Goal: Entertainment & Leisure: Consume media (video, audio)

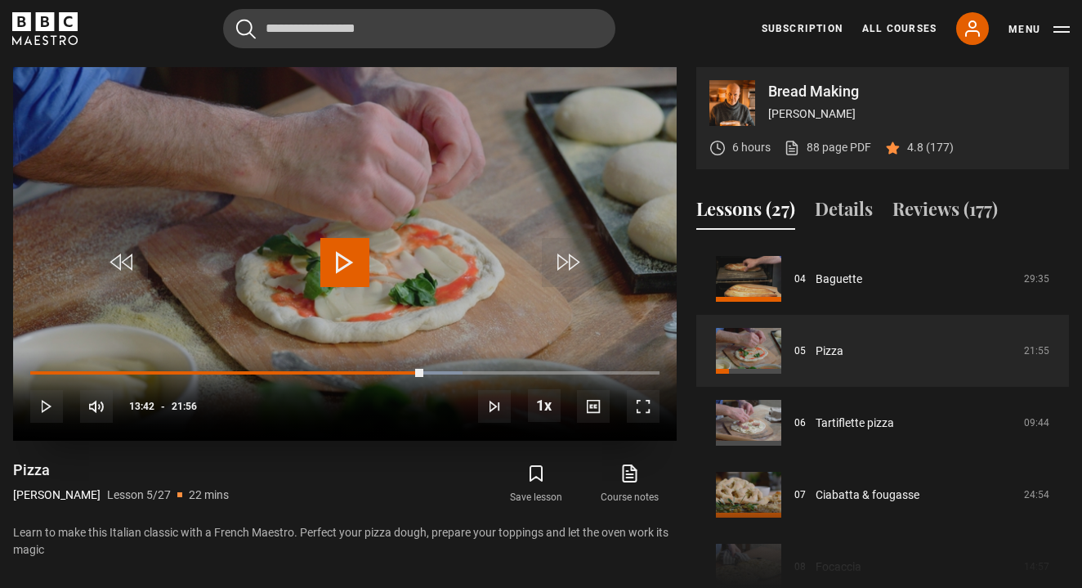
click at [346, 270] on span "Video Player" at bounding box center [344, 262] width 49 height 49
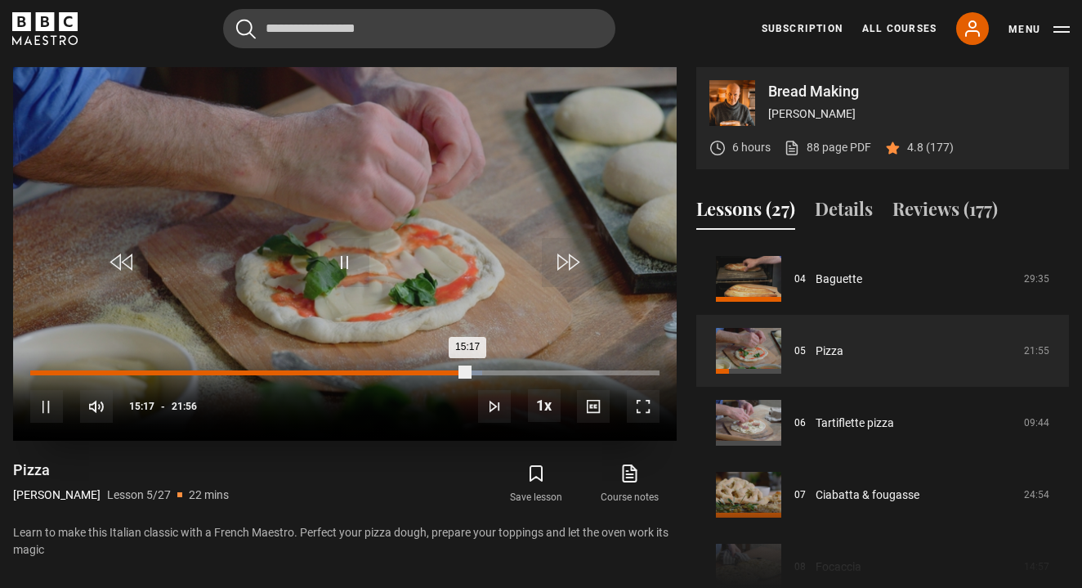
click at [447, 371] on div "Loaded : 71.80% 14:31 15:17" at bounding box center [344, 372] width 629 height 5
click at [431, 371] on div "13:57" at bounding box center [432, 372] width 2 height 5
click at [437, 372] on div "14:11" at bounding box center [233, 372] width 407 height 5
click at [452, 370] on div "Loaded : 82.80% 14:41 14:11" at bounding box center [344, 372] width 629 height 5
click at [467, 370] on div "Loaded : 82.80% 15:12 15:12" at bounding box center [344, 372] width 629 height 5
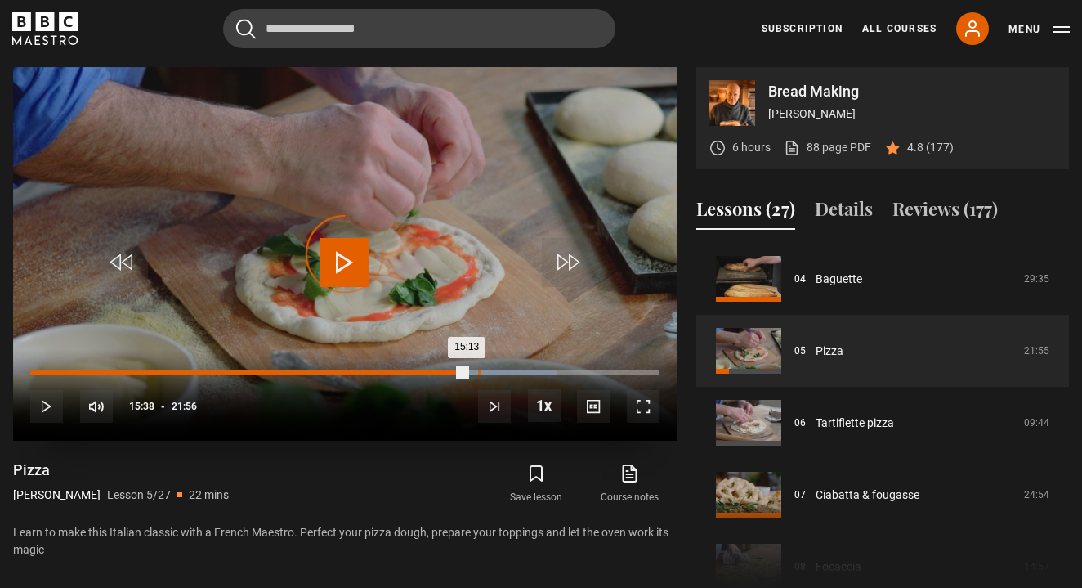
click at [479, 372] on div "Loaded : 83.58% 15:36 15:13" at bounding box center [344, 372] width 629 height 5
click at [491, 371] on div "Loaded : 84.70% 16:03 16:03" at bounding box center [344, 372] width 629 height 5
click at [515, 372] on div "Loaded : 85.48% 16:43 16:04" at bounding box center [344, 372] width 629 height 5
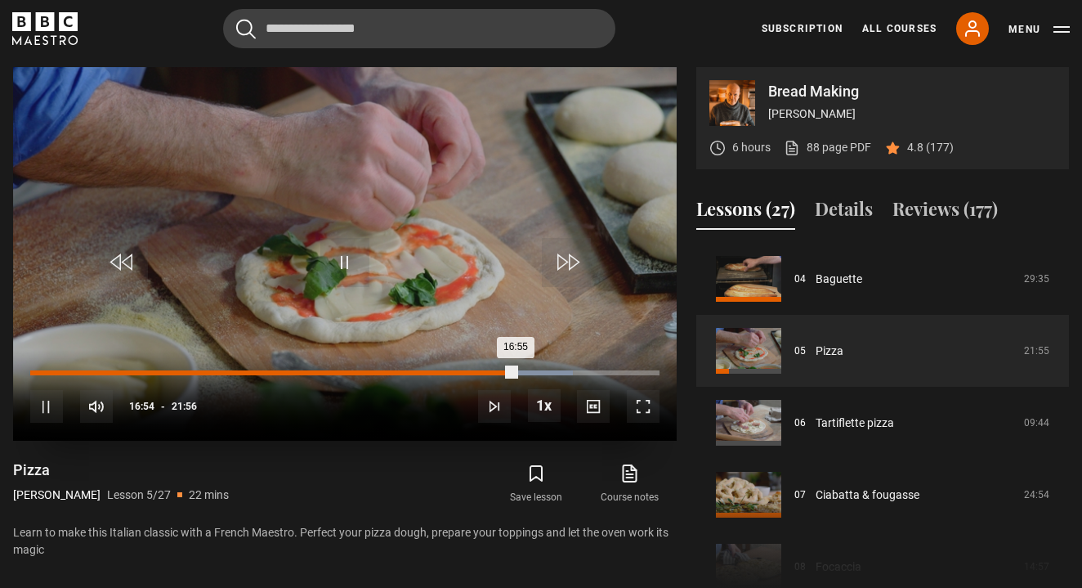
click at [500, 370] on div "16:22" at bounding box center [501, 372] width 2 height 5
click at [380, 371] on div "19:15" at bounding box center [306, 372] width 552 height 5
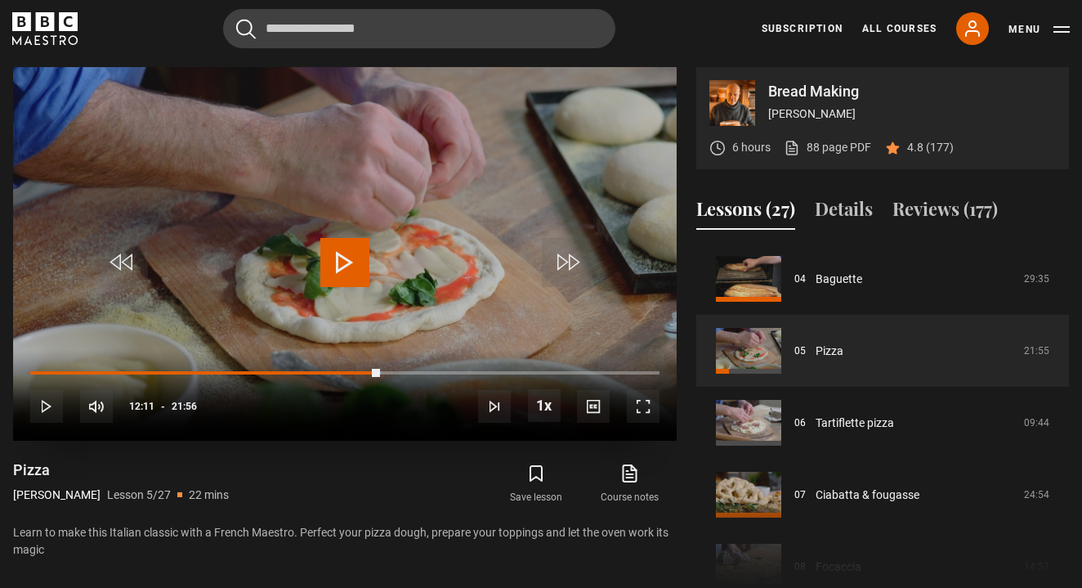
click at [344, 368] on div "10s Skip Back 10 seconds Play 10s Skip Forward 10 seconds Loaded : 55.84% 11:32…" at bounding box center [345, 395] width 664 height 91
click at [351, 372] on div "11:08" at bounding box center [351, 372] width 2 height 5
click at [342, 262] on span "Video Player" at bounding box center [344, 262] width 49 height 49
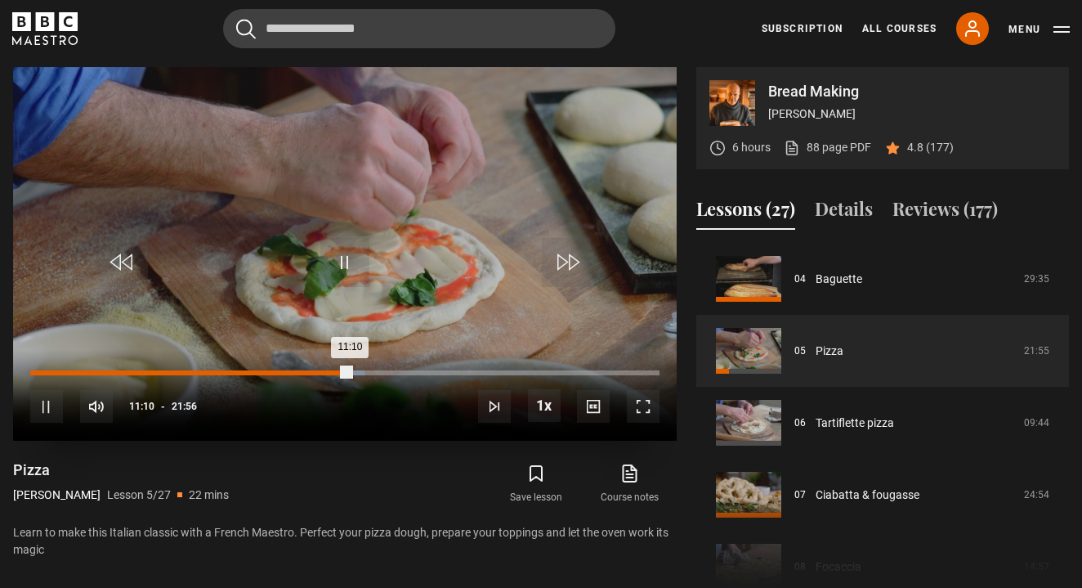
click at [322, 370] on div "Loaded : 53.18% 10:11 11:10" at bounding box center [344, 372] width 629 height 5
click at [290, 367] on div "10s Skip Back 10 seconds Pause 10s Skip Forward 10 seconds Loaded : 46.44% 09:2…" at bounding box center [345, 395] width 664 height 91
click at [297, 368] on div "10s Skip Back 10 seconds Pause 10s Skip Forward 10 seconds Loaded : 46.44% 09:1…" at bounding box center [345, 395] width 664 height 91
click at [309, 370] on div "09:42" at bounding box center [310, 372] width 2 height 5
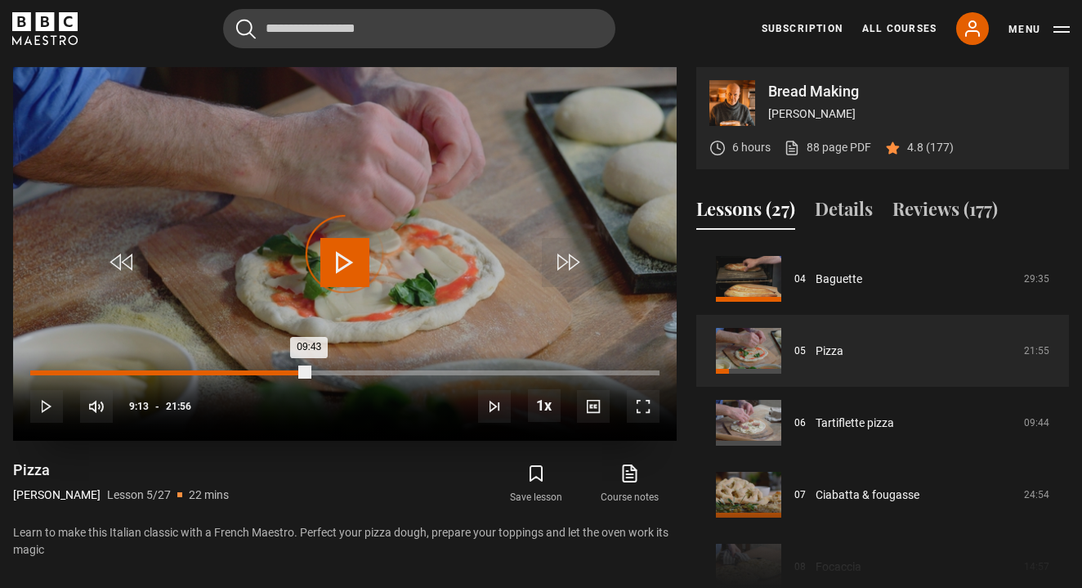
click at [295, 371] on div "09:13" at bounding box center [296, 372] width 2 height 5
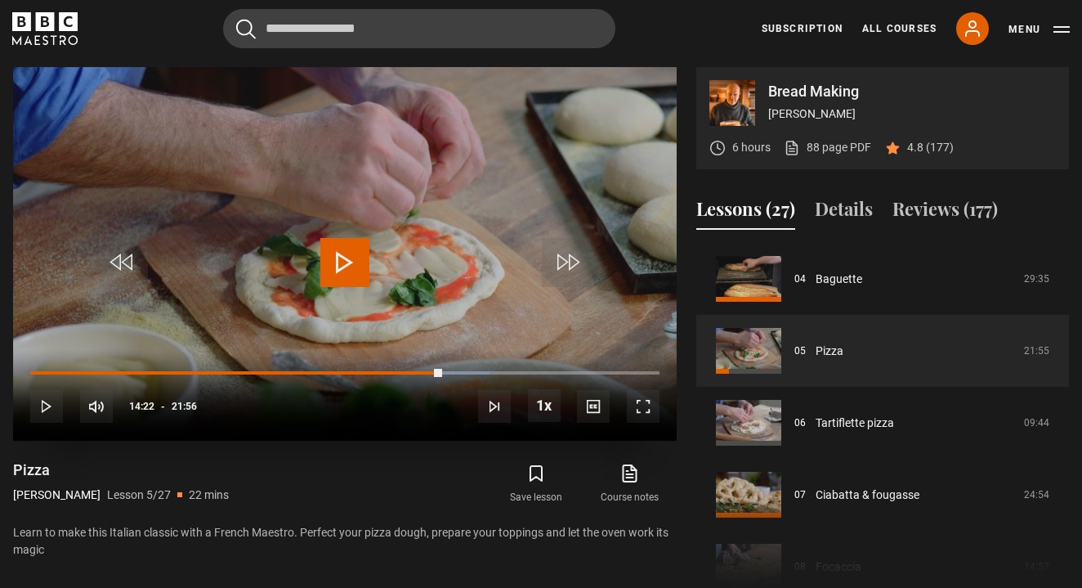
click at [348, 376] on div "10s Skip Back 10 seconds Play 10s Skip Forward 10 seconds Loaded : 72.93% 11:16…" at bounding box center [345, 395] width 664 height 91
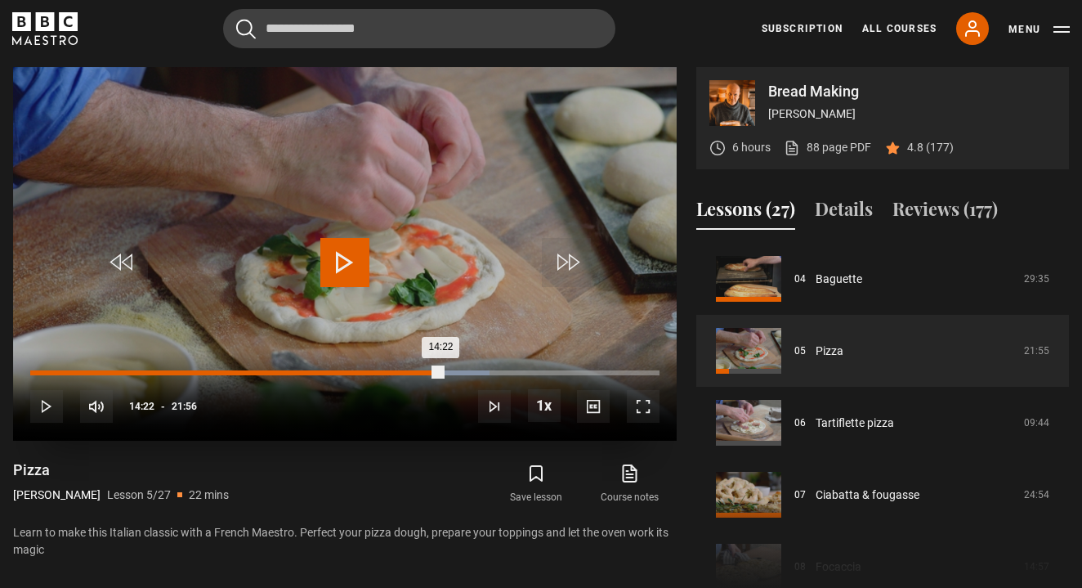
click at [358, 370] on div "11:25" at bounding box center [359, 372] width 2 height 5
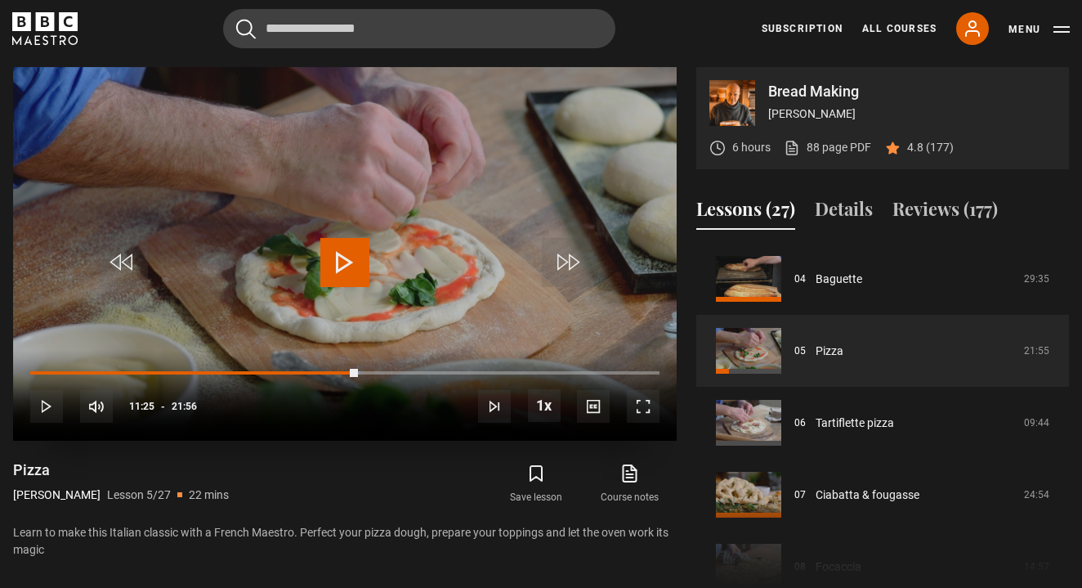
click at [345, 277] on span "Video Player" at bounding box center [344, 262] width 49 height 49
